Goal: Task Accomplishment & Management: Manage account settings

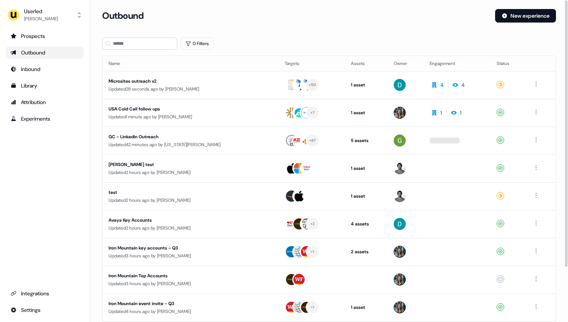
click at [309, 9] on div "Outbound" at bounding box center [295, 16] width 387 height 14
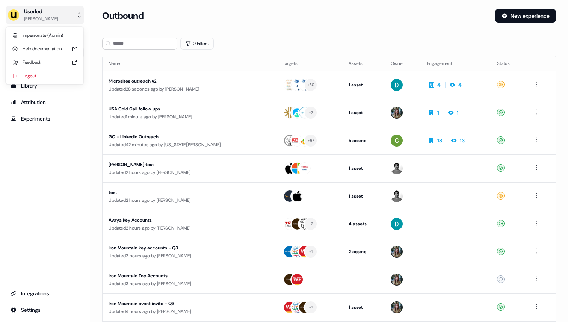
click at [27, 19] on div "[PERSON_NAME]" at bounding box center [41, 19] width 34 height 8
click at [44, 31] on div "Impersonate (Admin)" at bounding box center [44, 36] width 71 height 14
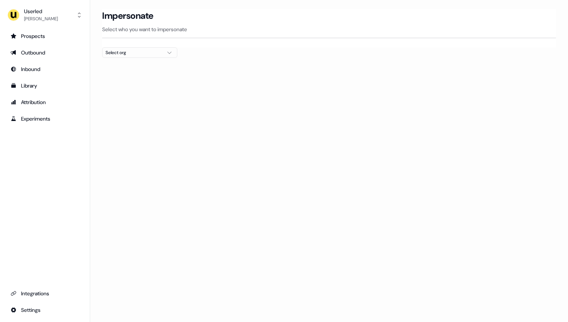
click at [121, 49] on div "Select org" at bounding box center [134, 53] width 56 height 8
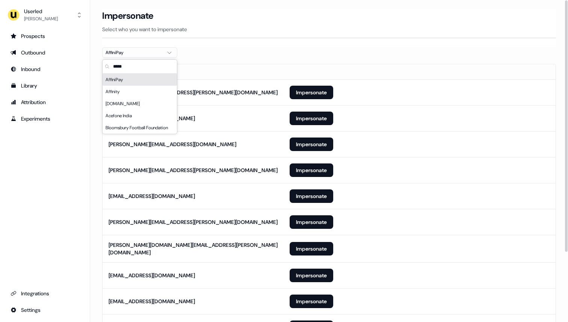
type input "*****"
click at [295, 48] on section "Loading... Impersonate Select who you want to impersonate AffiniPay Email [PERS…" at bounding box center [329, 211] width 478 height 404
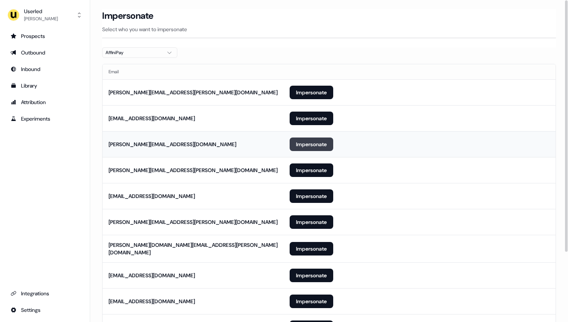
scroll to position [89, 0]
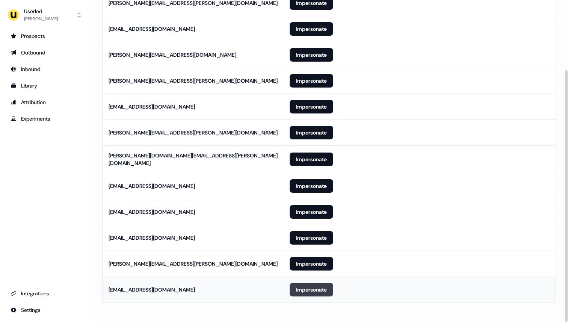
click at [309, 288] on button "Impersonate" at bounding box center [312, 290] width 44 height 14
